Goal: Task Accomplishment & Management: Complete application form

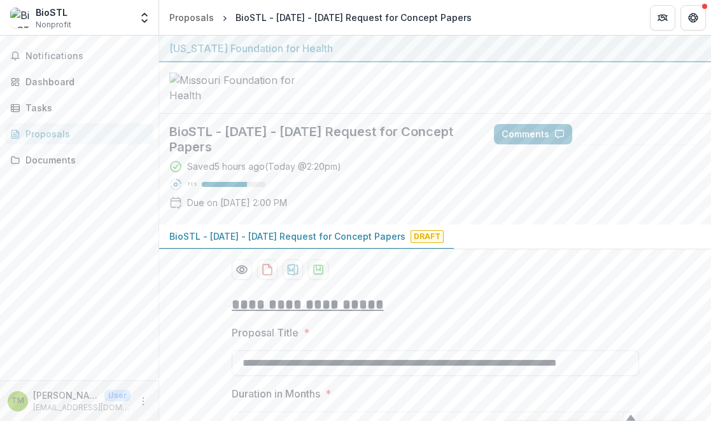
click at [41, 132] on div "Proposals" at bounding box center [84, 133] width 118 height 13
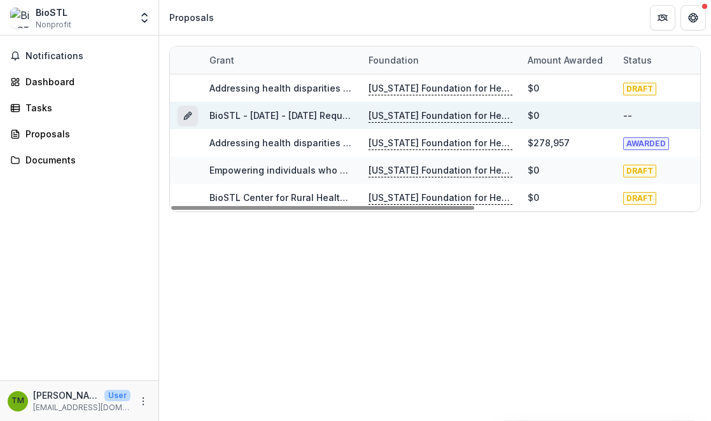
click at [189, 112] on icon "Grant d616c306-bd0d-4b6c-8c6f-0eaa0758e7dc" at bounding box center [189, 113] width 3 height 3
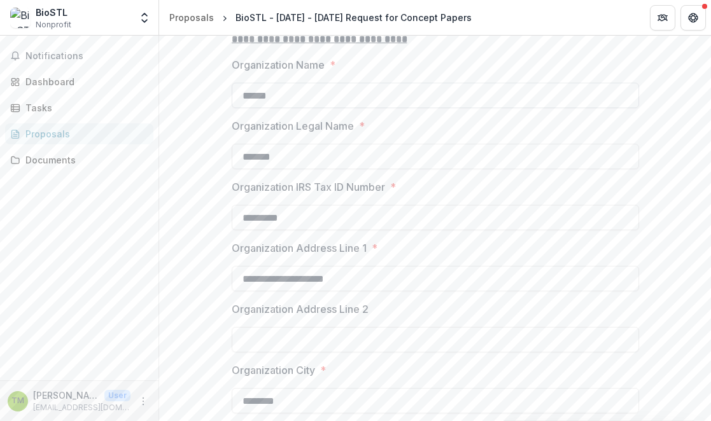
scroll to position [326, 0]
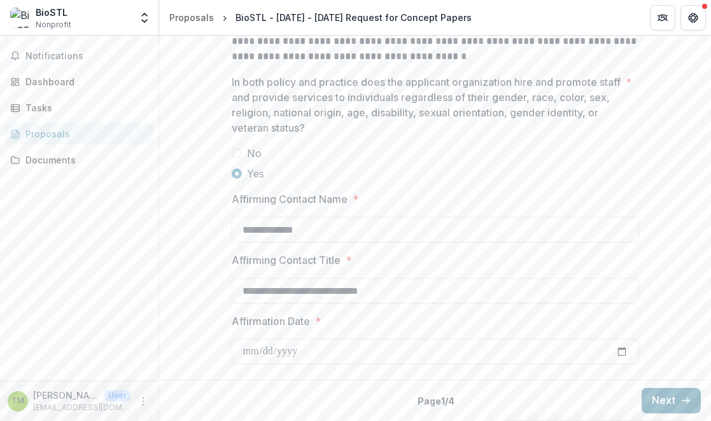
click at [667, 404] on button "Next" at bounding box center [671, 400] width 59 height 25
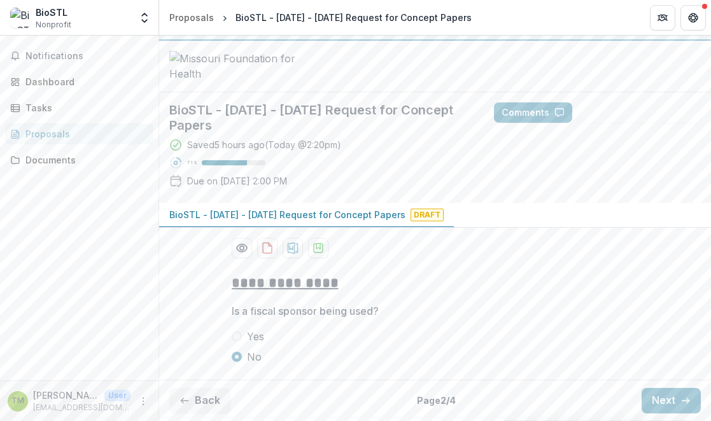
scroll to position [118, 0]
click at [667, 402] on button "Next" at bounding box center [671, 400] width 59 height 25
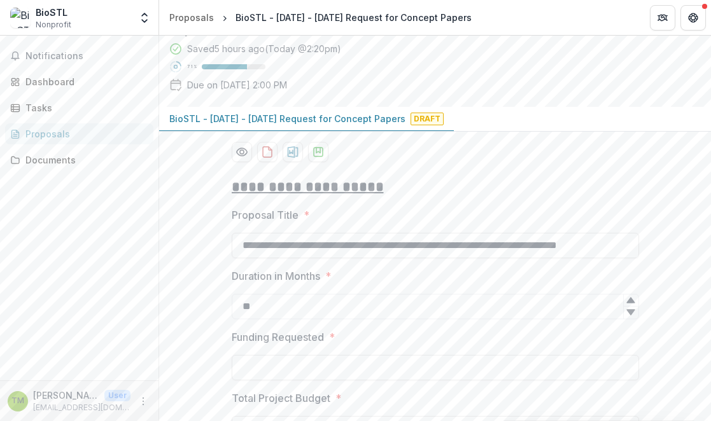
type input "********"
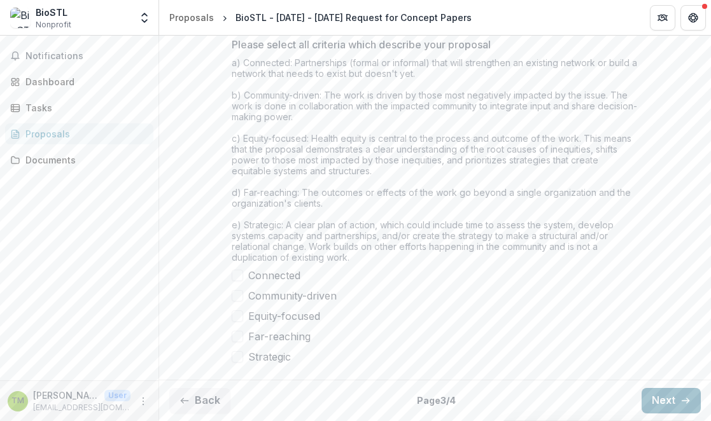
click at [655, 399] on button "Next" at bounding box center [671, 400] width 59 height 25
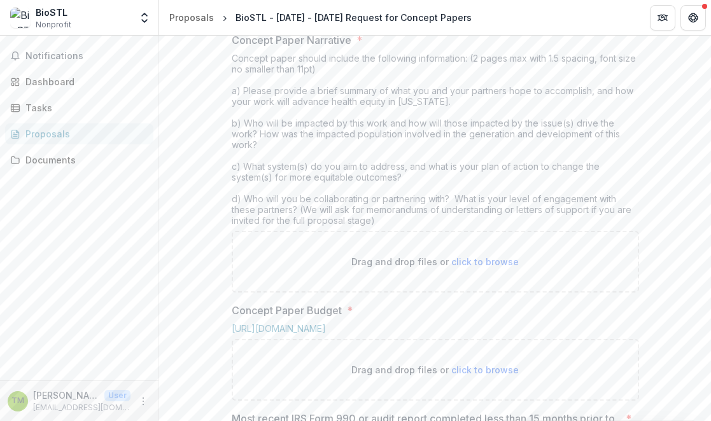
scroll to position [511, 0]
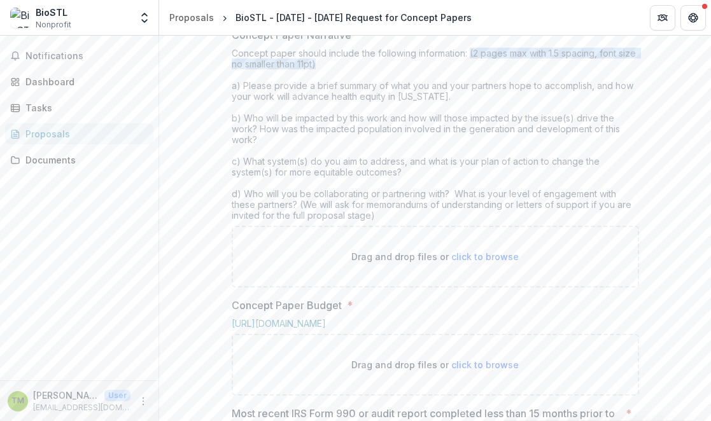
drag, startPoint x: 468, startPoint y: 160, endPoint x: 330, endPoint y: 176, distance: 139.0
click at [332, 176] on div "Concept paper should include the following information: (2 pages max with 1.5 s…" at bounding box center [435, 137] width 407 height 178
click at [325, 169] on div "Concept paper should include the following information: (2 pages max with 1.5 s…" at bounding box center [435, 137] width 407 height 178
drag, startPoint x: 315, startPoint y: 170, endPoint x: 471, endPoint y: 162, distance: 156.2
click at [471, 162] on div "Concept paper should include the following information: (2 pages max with 1.5 s…" at bounding box center [435, 137] width 407 height 178
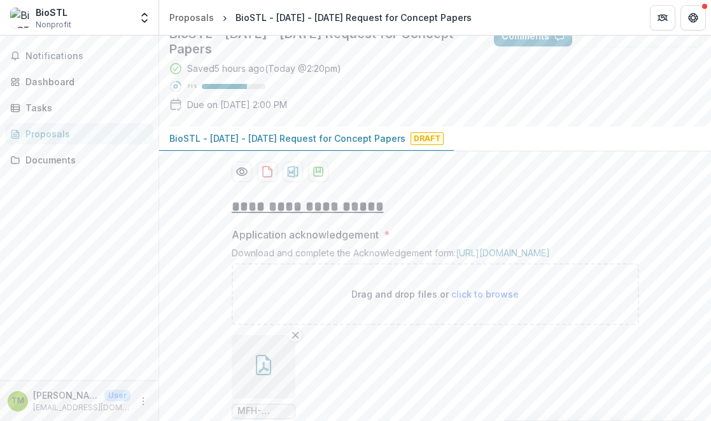
scroll to position [99, 0]
